Goal: Task Accomplishment & Management: Complete application form

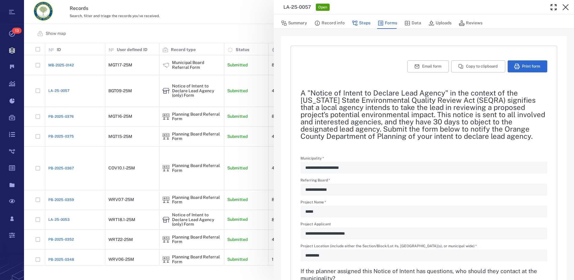
click at [361, 22] on button "Steps" at bounding box center [361, 22] width 19 height 11
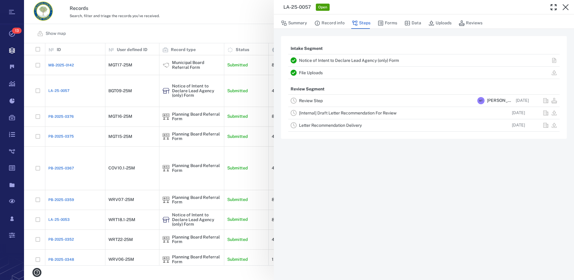
click at [315, 98] on link "Review Step" at bounding box center [311, 100] width 24 height 5
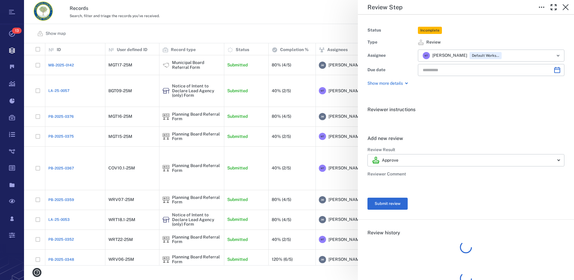
type input "**********"
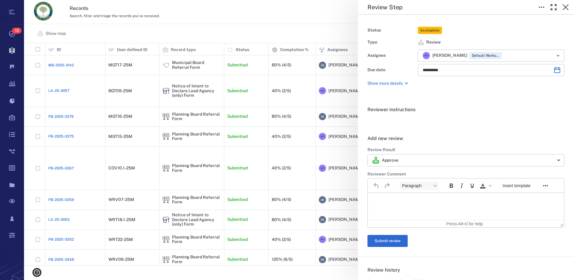
click at [403, 204] on html at bounding box center [465, 200] width 196 height 15
click at [398, 237] on button "Submit review" at bounding box center [387, 241] width 40 height 12
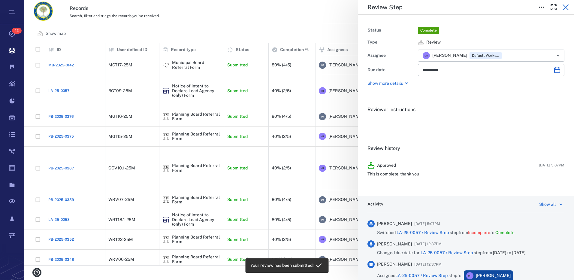
click at [566, 6] on icon "button" at bounding box center [565, 7] width 7 height 7
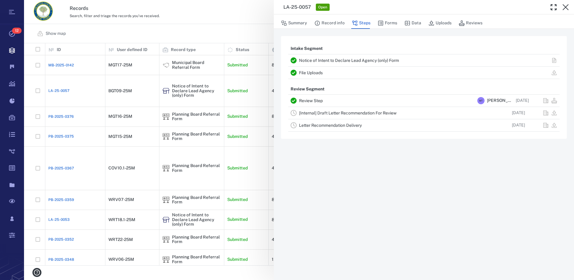
click at [340, 114] on link "[Internal] Draft Letter Recommendation For Review" at bounding box center [347, 112] width 97 height 5
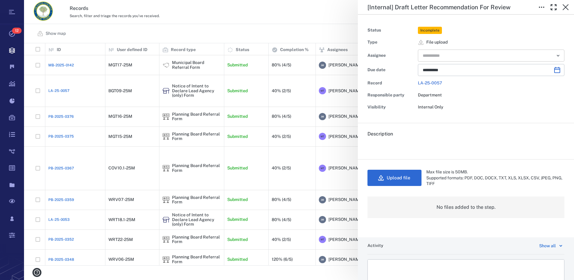
click at [555, 54] on icon "Open" at bounding box center [557, 55] width 7 height 7
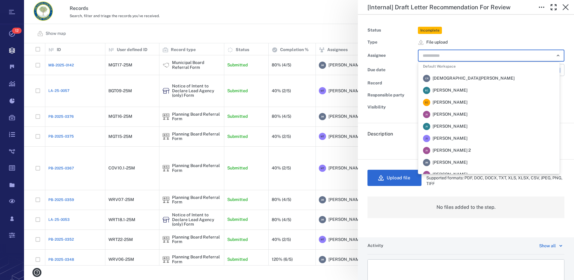
scroll to position [60, 0]
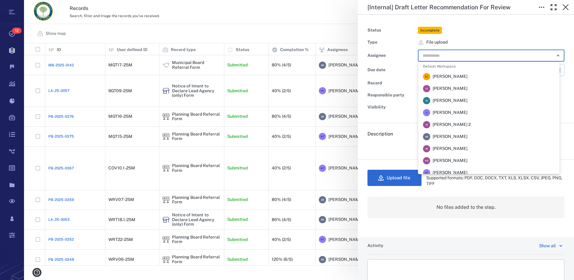
click at [460, 138] on span "[PERSON_NAME]" at bounding box center [449, 136] width 35 height 6
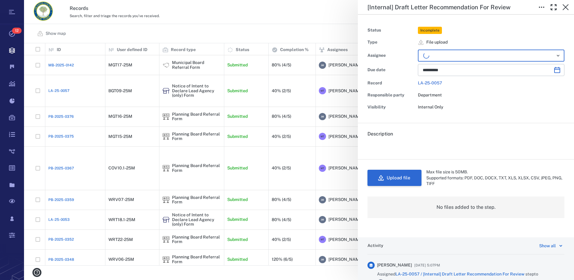
click at [399, 181] on button "Upload file" at bounding box center [394, 177] width 54 height 16
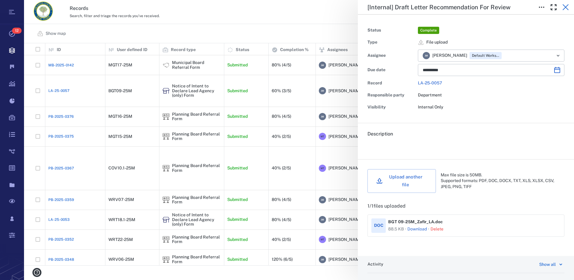
click at [564, 6] on icon "button" at bounding box center [565, 7] width 7 height 7
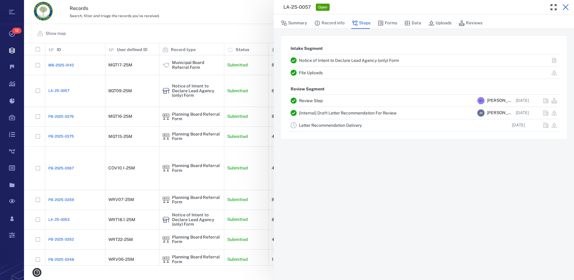
click at [564, 5] on icon "button" at bounding box center [565, 7] width 7 height 7
